Goal: Information Seeking & Learning: Compare options

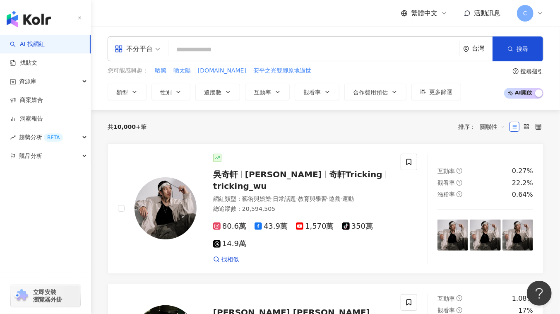
click at [196, 48] on input "search" at bounding box center [314, 50] width 284 height 16
type input "**"
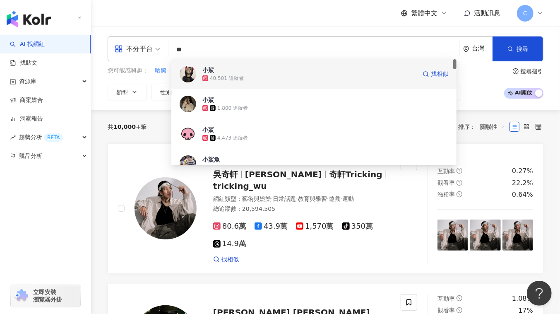
click at [274, 75] on div "40,501 追蹤者" at bounding box center [309, 78] width 214 height 8
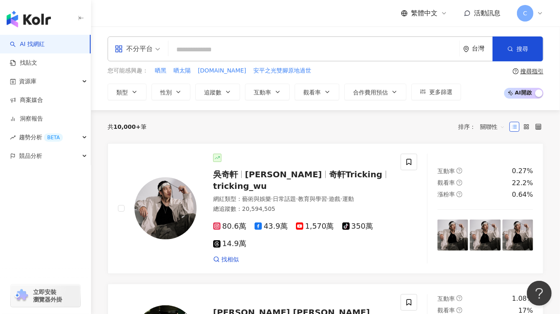
paste input "****"
type input "****"
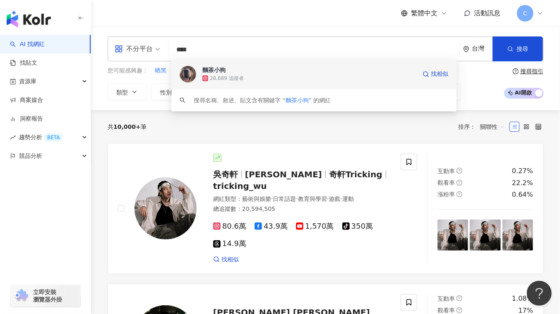
click at [243, 75] on div "28,689 追蹤者" at bounding box center [309, 78] width 214 height 8
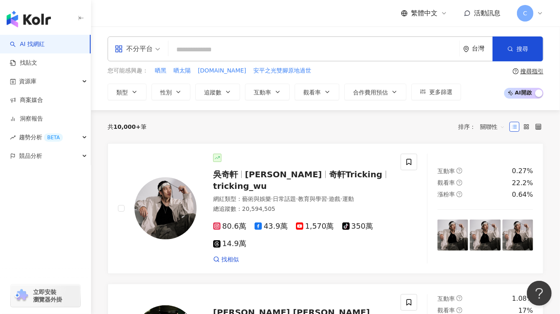
paste input "*******"
type input "*******"
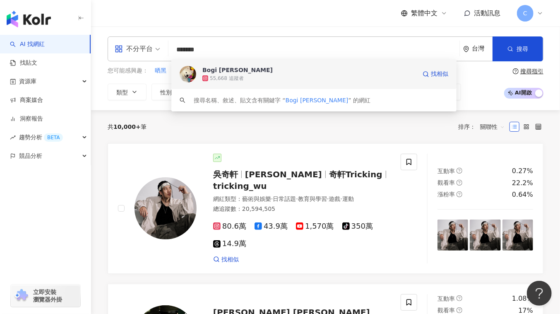
click at [253, 67] on span "Bogi 波奇" at bounding box center [309, 70] width 214 height 8
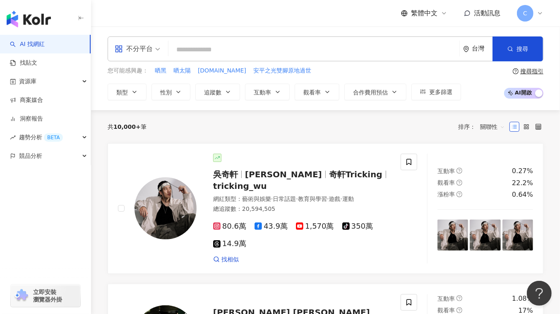
click at [228, 55] on input "search" at bounding box center [314, 50] width 284 height 16
paste input "*******"
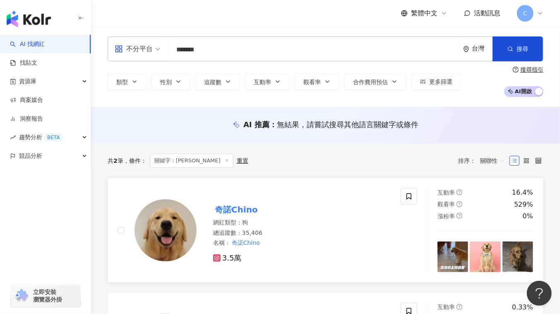
click at [157, 214] on img at bounding box center [166, 230] width 62 height 62
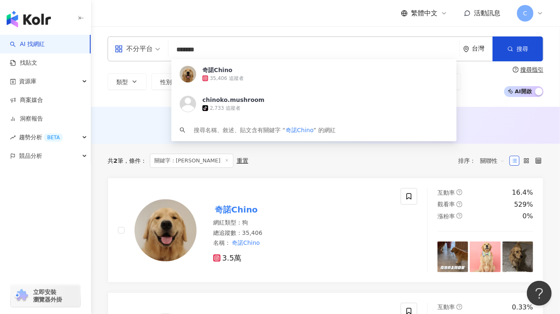
drag, startPoint x: 218, startPoint y: 55, endPoint x: 130, endPoint y: 55, distance: 87.8
click at [130, 55] on div "不分平台 ******* 台灣 搜尋 9c0a7f8e-7f42-4060-880a-ae968f707ae7 奇諾Chino 35,406 追蹤者 chin…" at bounding box center [326, 48] width 436 height 25
paste input "*"
type input "********"
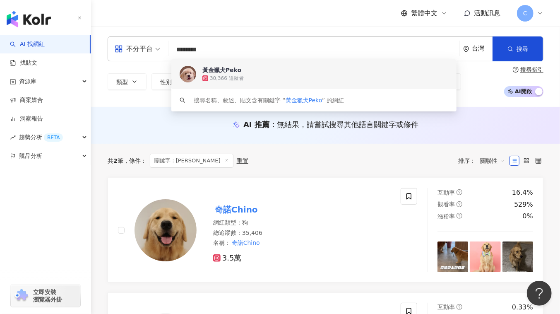
click at [252, 75] on div "30,366 追蹤者" at bounding box center [325, 78] width 246 height 8
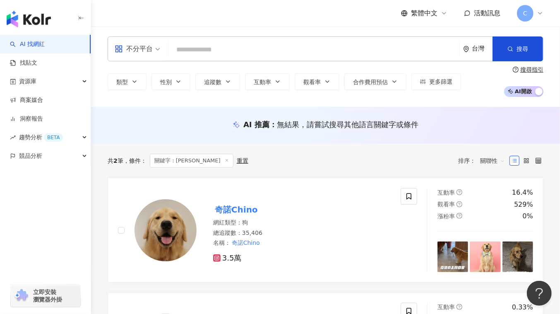
click at [185, 55] on input "search" at bounding box center [314, 50] width 284 height 16
paste input "**********"
type input "**********"
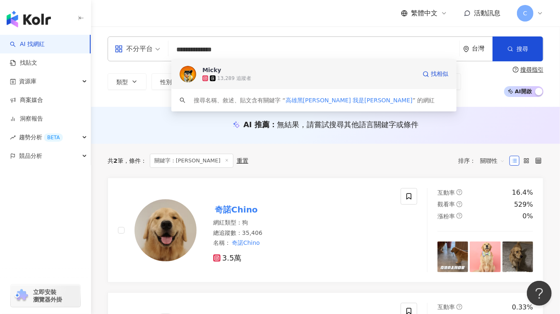
click at [244, 79] on div "13,289 追蹤者" at bounding box center [234, 78] width 34 height 7
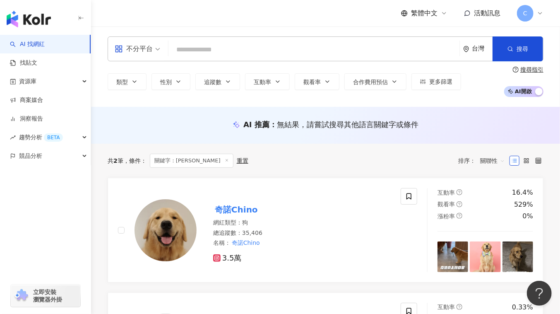
click at [274, 54] on input "search" at bounding box center [314, 50] width 284 height 16
paste input "**********"
type input "**********"
click at [274, 54] on input "**********" at bounding box center [314, 50] width 284 height 16
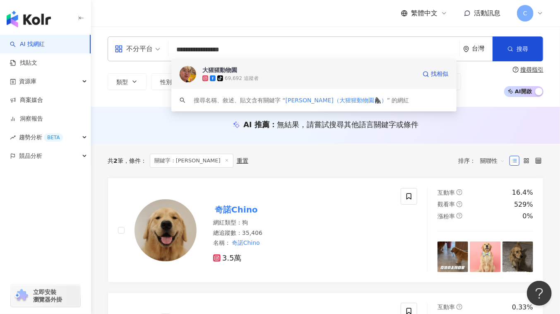
click at [275, 72] on span "大猩猩動物園" at bounding box center [309, 70] width 214 height 8
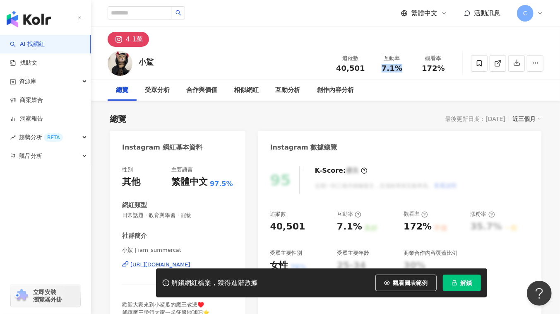
drag, startPoint x: 395, startPoint y: 70, endPoint x: 404, endPoint y: 70, distance: 9.1
click at [404, 69] on div "7.1%" at bounding box center [391, 68] width 31 height 8
drag, startPoint x: 462, startPoint y: 284, endPoint x: 332, endPoint y: 246, distance: 134.7
click at [462, 284] on span "解鎖" at bounding box center [467, 282] width 12 height 7
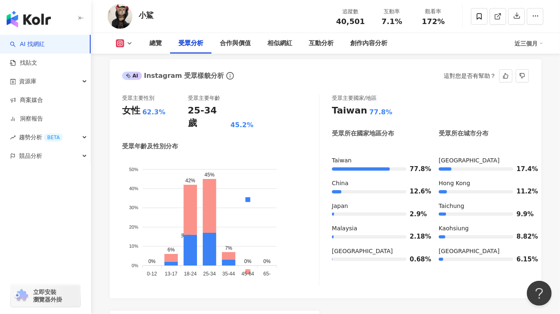
scroll to position [715, 0]
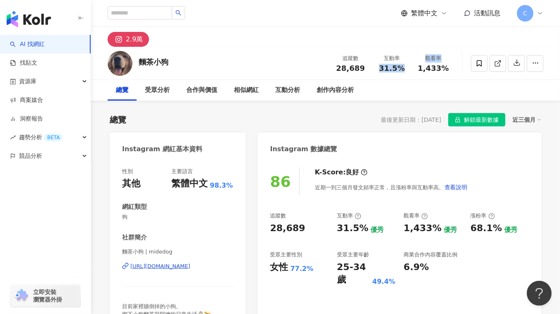
drag, startPoint x: 381, startPoint y: 67, endPoint x: 406, endPoint y: 68, distance: 24.4
click at [414, 67] on div "追蹤數 28,689 互動率 31.5% 觀看率 1,433%" at bounding box center [392, 63] width 124 height 24
click at [411, 66] on div "互動率 31.5%" at bounding box center [391, 63] width 41 height 18
click at [376, 89] on div "總覽 受眾分析 合作與價值 相似網紅 互動分析 創作內容分析" at bounding box center [326, 90] width 436 height 21
drag, startPoint x: 381, startPoint y: 69, endPoint x: 406, endPoint y: 68, distance: 25.3
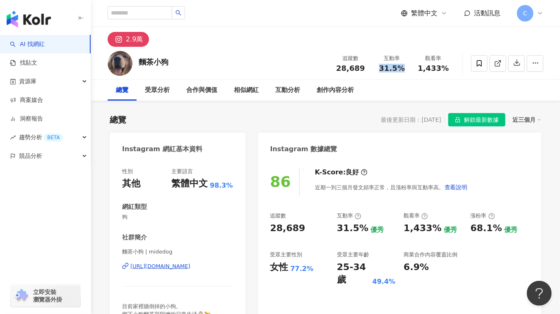
click at [406, 68] on div "31.5%" at bounding box center [391, 68] width 31 height 8
copy span "31.5%"
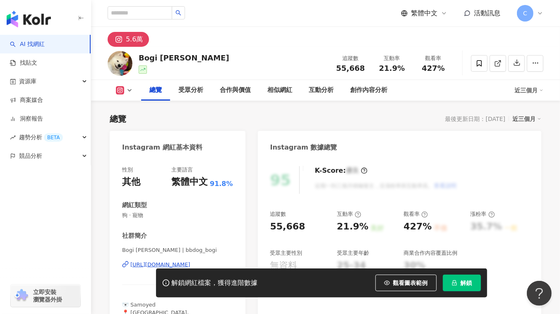
click at [149, 58] on div "Bogi 波奇" at bounding box center [184, 58] width 91 height 10
drag, startPoint x: 138, startPoint y: 60, endPoint x: 173, endPoint y: 67, distance: 35.9
click at [173, 67] on div "Bogi 波奇 追蹤數 55,668 互動率 21.9% 觀看率 427%" at bounding box center [325, 63] width 469 height 33
copy div "Bogi 波奇"
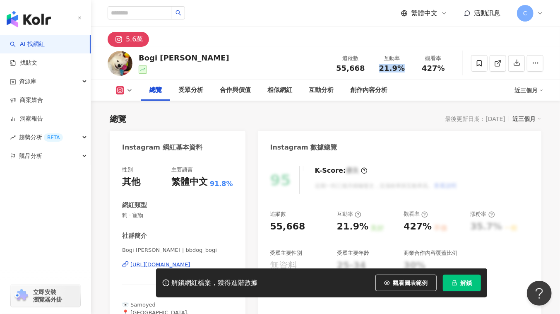
drag, startPoint x: 378, startPoint y: 65, endPoint x: 406, endPoint y: 65, distance: 28.2
click at [406, 65] on div "21.9%" at bounding box center [391, 68] width 31 height 8
copy span "21.9%"
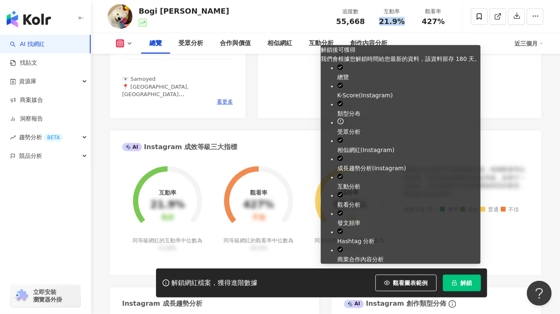
click at [457, 286] on button "解鎖" at bounding box center [462, 282] width 38 height 17
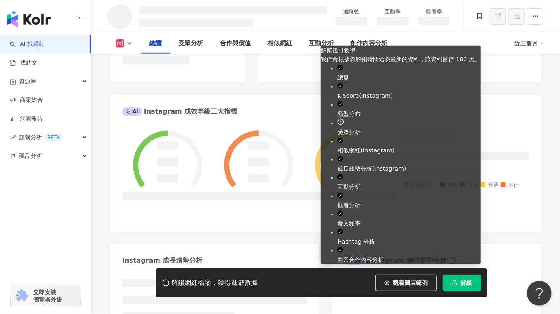
scroll to position [386, 0]
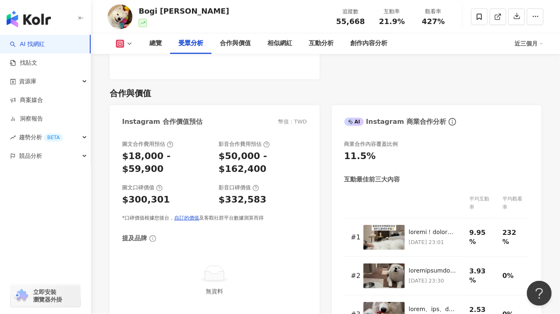
scroll to position [740, 0]
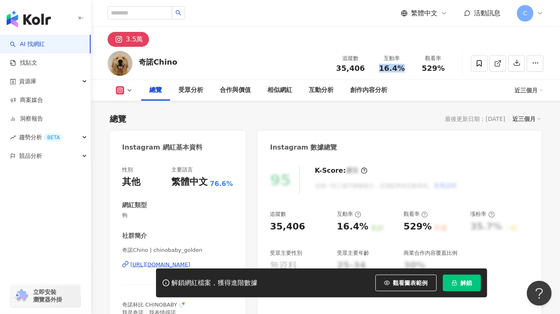
drag, startPoint x: 376, startPoint y: 70, endPoint x: 408, endPoint y: 73, distance: 32.1
click at [408, 73] on div "追蹤數 35,406 互動率 16.4% 觀看率 529%" at bounding box center [392, 63] width 124 height 24
copy span "16.4%"
click at [478, 282] on button "解鎖" at bounding box center [462, 282] width 38 height 17
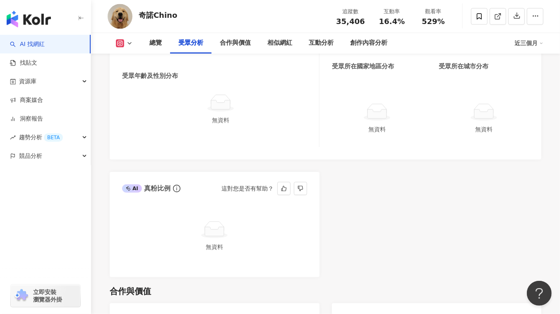
scroll to position [828, 0]
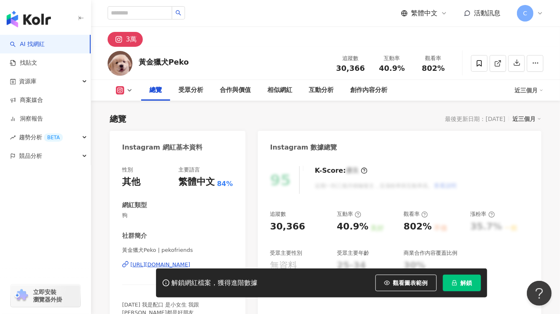
click at [384, 69] on span "40.9%" at bounding box center [392, 68] width 26 height 8
drag, startPoint x: 395, startPoint y: 68, endPoint x: 404, endPoint y: 68, distance: 9.1
click at [404, 68] on div "40.9%" at bounding box center [391, 68] width 31 height 8
click at [464, 284] on span "解鎖" at bounding box center [467, 282] width 12 height 7
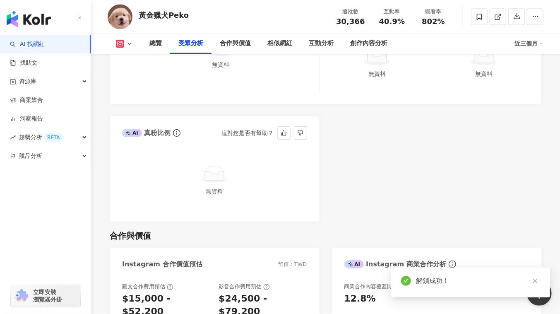
scroll to position [941, 0]
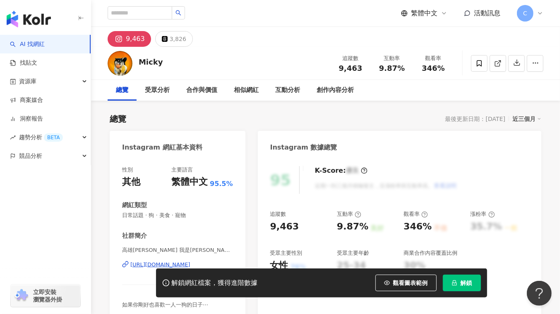
drag, startPoint x: 379, startPoint y: 68, endPoint x: 404, endPoint y: 67, distance: 24.9
click at [404, 67] on div "9.87%" at bounding box center [391, 68] width 31 height 8
click at [467, 285] on span "解鎖" at bounding box center [467, 282] width 12 height 7
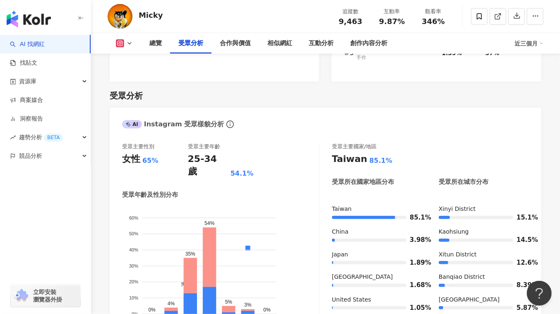
scroll to position [753, 0]
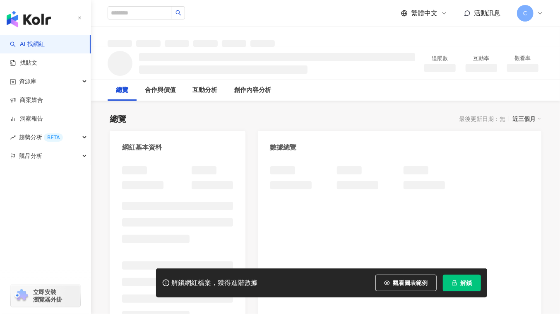
click at [445, 284] on button "解鎖" at bounding box center [462, 282] width 38 height 17
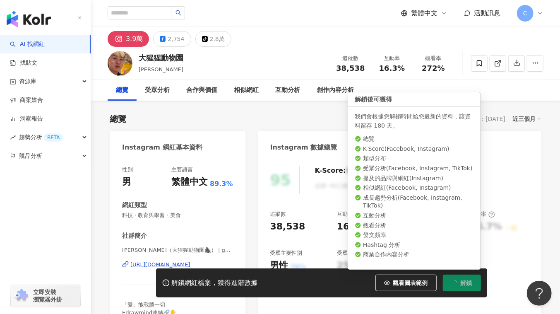
click at [403, 67] on span "16.3%" at bounding box center [392, 68] width 26 height 8
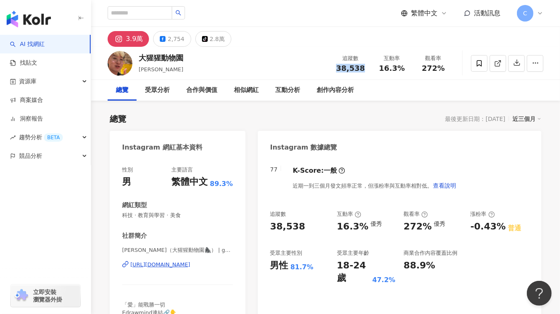
drag, startPoint x: 337, startPoint y: 73, endPoint x: 363, endPoint y: 75, distance: 25.8
click at [363, 75] on div "大猩猩動物園 [PERSON_NAME]大傑 追蹤數 38,538 互動率 16.3% 觀看率 272%" at bounding box center [325, 63] width 469 height 33
copy span "38,538"
